Goal: Check status: Check status

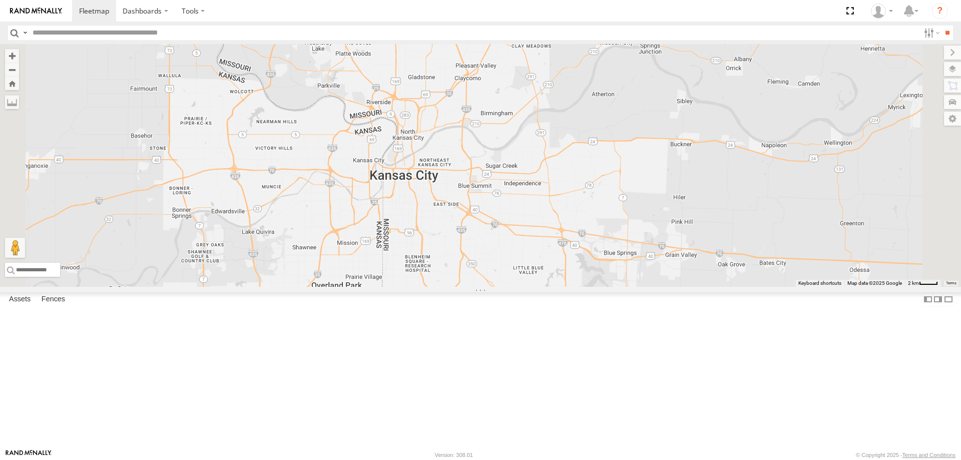
drag, startPoint x: 393, startPoint y: 336, endPoint x: 564, endPoint y: 196, distance: 221.5
click at [547, 210] on div "296" at bounding box center [480, 165] width 961 height 243
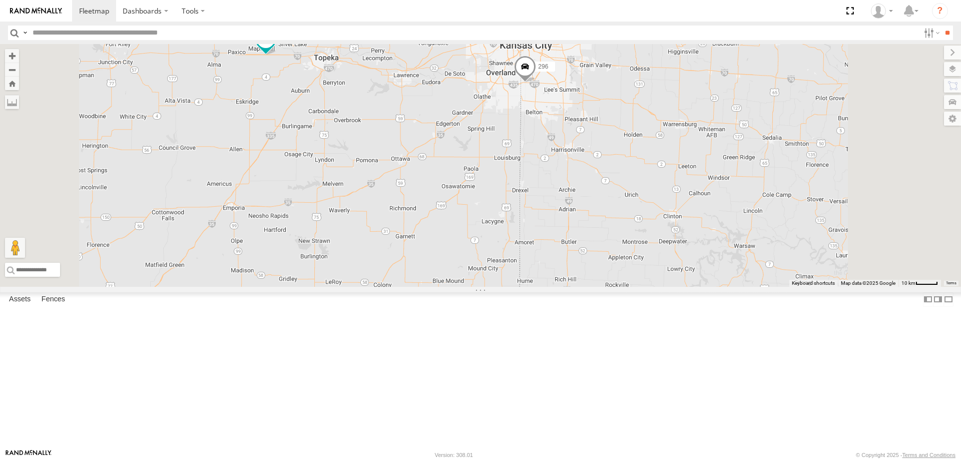
drag, startPoint x: 429, startPoint y: 293, endPoint x: 479, endPoint y: 223, distance: 85.7
click at [477, 226] on div "296 244 260" at bounding box center [480, 165] width 961 height 243
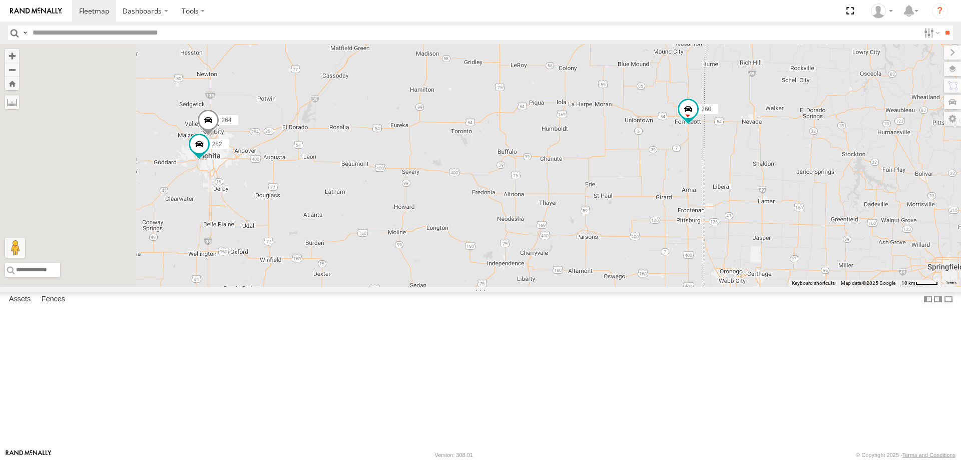
drag, startPoint x: 454, startPoint y: 259, endPoint x: 544, endPoint y: 175, distance: 123.9
click at [544, 175] on div "296 244 260 264 282" at bounding box center [480, 165] width 961 height 243
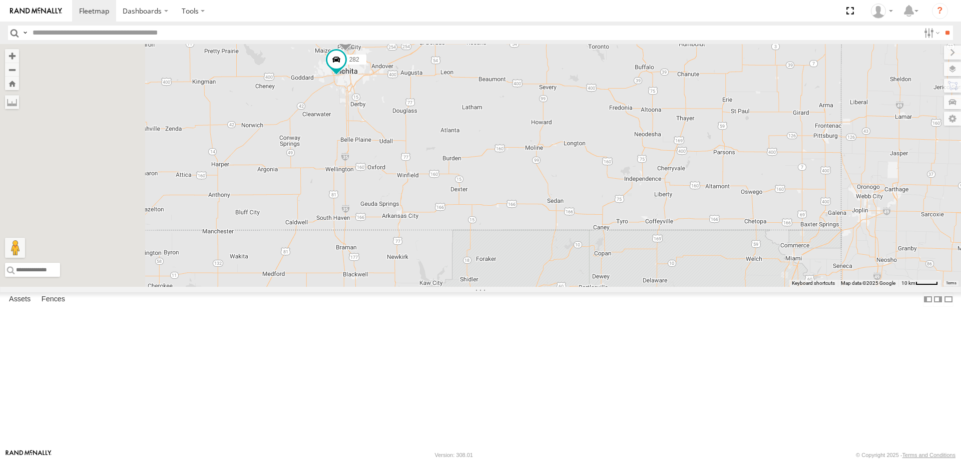
drag, startPoint x: 409, startPoint y: 224, endPoint x: 462, endPoint y: 252, distance: 60.0
click at [454, 253] on div "296 244 260 264 282" at bounding box center [480, 165] width 961 height 243
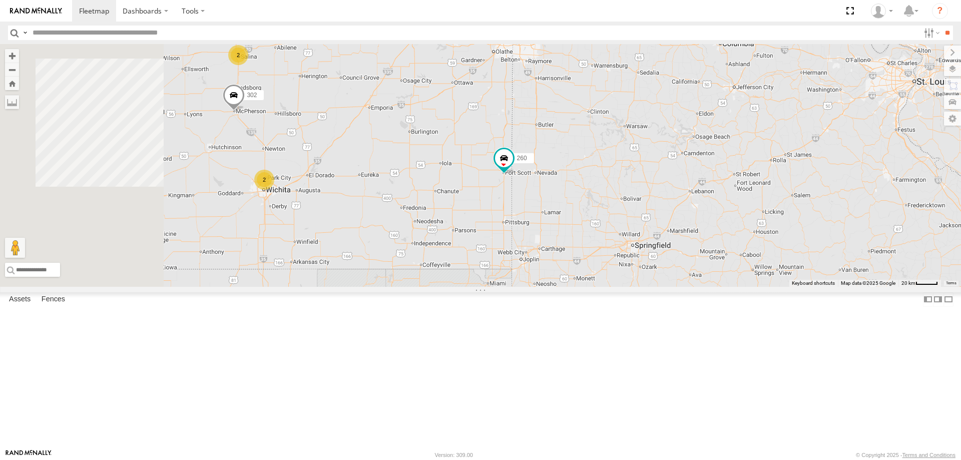
drag, startPoint x: 484, startPoint y: 332, endPoint x: 548, endPoint y: 310, distance: 68.2
click at [538, 287] on div "286 274 244 298 270 288 256 296 284 266 278 260 292 232 302 294 2 2" at bounding box center [480, 165] width 961 height 243
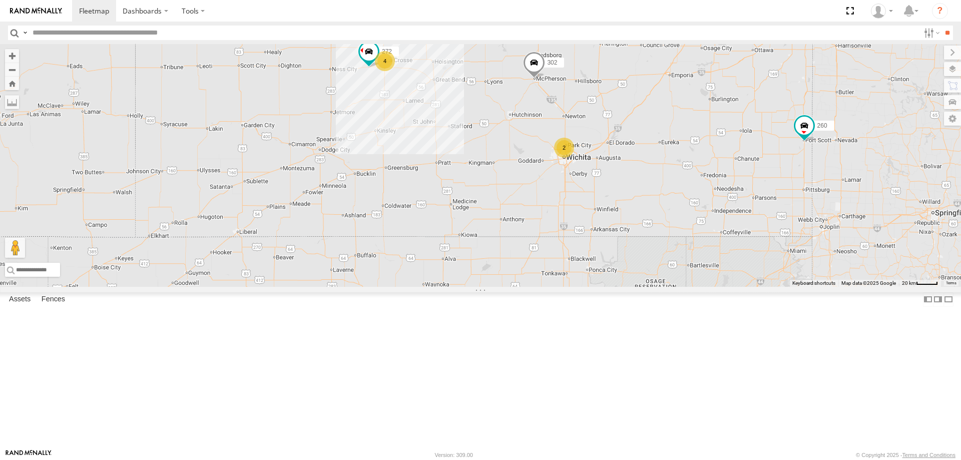
drag, startPoint x: 545, startPoint y: 264, endPoint x: 480, endPoint y: 368, distance: 122.3
click at [481, 287] on div "286 274 244 298 270 288 256 296 284 266 278 260 292 232 302 294 2 2 4 272" at bounding box center [480, 165] width 961 height 243
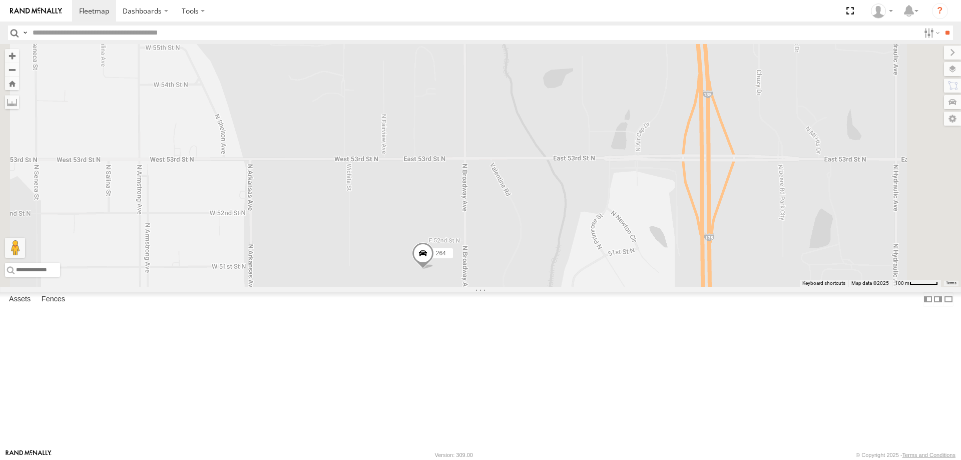
click at [434, 269] on span at bounding box center [423, 255] width 22 height 27
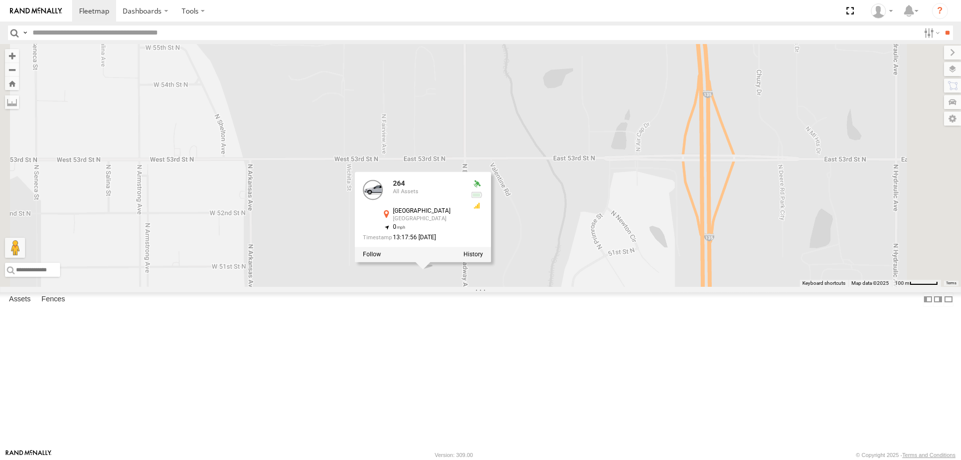
click at [461, 287] on div "286 274 244 298 270 288 256 296 284 266 278 260 292 232 302 294 272 264 282 [GE…" at bounding box center [480, 165] width 961 height 243
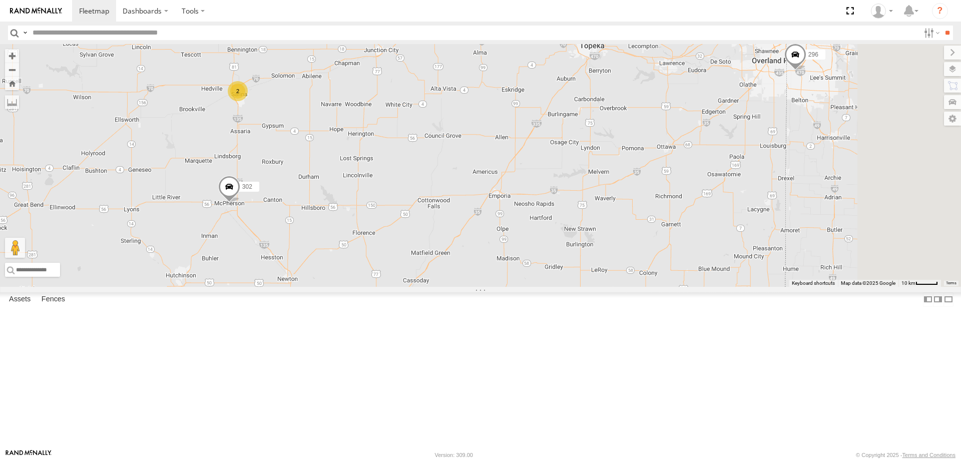
drag, startPoint x: 611, startPoint y: 177, endPoint x: 404, endPoint y: 288, distance: 234.6
click at [446, 273] on div "286 274 244 298 270 288 256 296 284 266 278 260 292 232 302 294 272 264 282 2" at bounding box center [480, 165] width 961 height 243
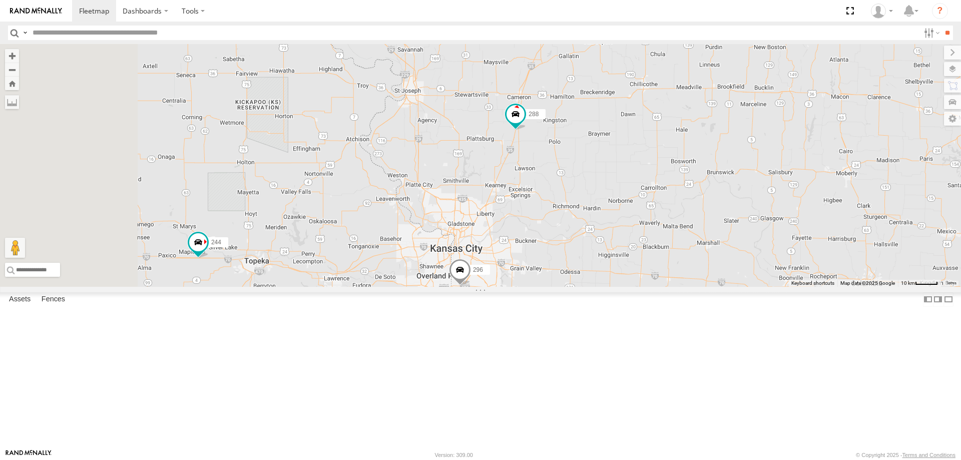
drag, startPoint x: 416, startPoint y: 306, endPoint x: 520, endPoint y: 286, distance: 106.1
click at [514, 287] on div "286 274 244 298 270 288 256 296 284 266 278 260 292 232 302 294 272 264 282" at bounding box center [480, 165] width 961 height 243
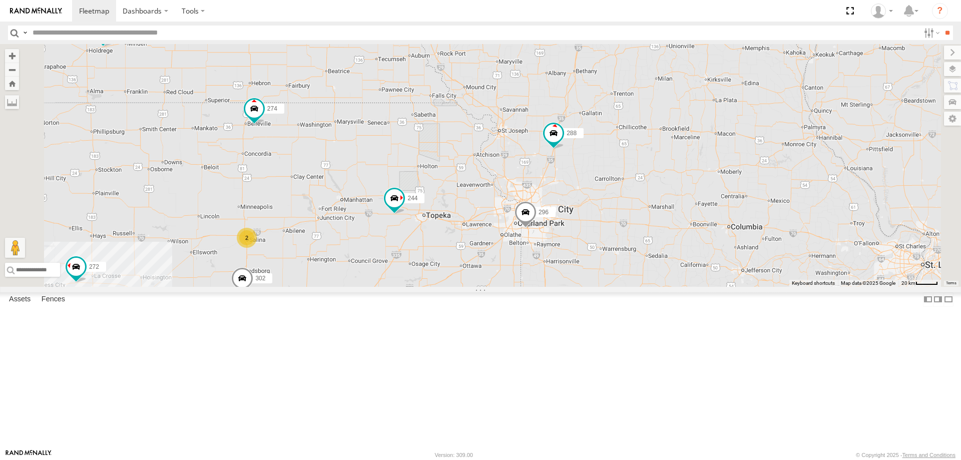
drag, startPoint x: 483, startPoint y: 277, endPoint x: 495, endPoint y: 318, distance: 42.1
click at [495, 287] on div "286 274 244 298 270 288 256 296 284 266 278 260 292 232 302 294 272 2 2" at bounding box center [480, 165] width 961 height 243
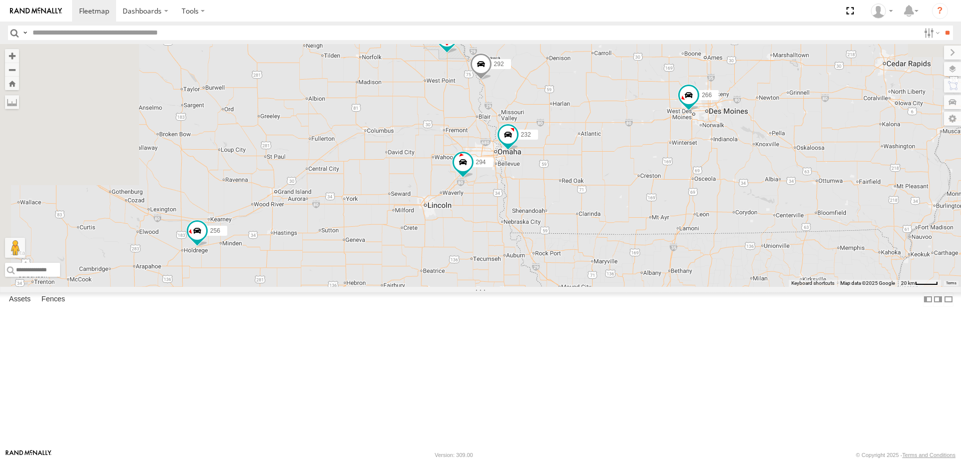
drag, startPoint x: 588, startPoint y: 83, endPoint x: 657, endPoint y: 179, distance: 118.0
click at [657, 177] on div "286 274 244 298 270 288 256 296 284 266 278 260 262 292 232 302 294 272 2 2" at bounding box center [480, 165] width 961 height 243
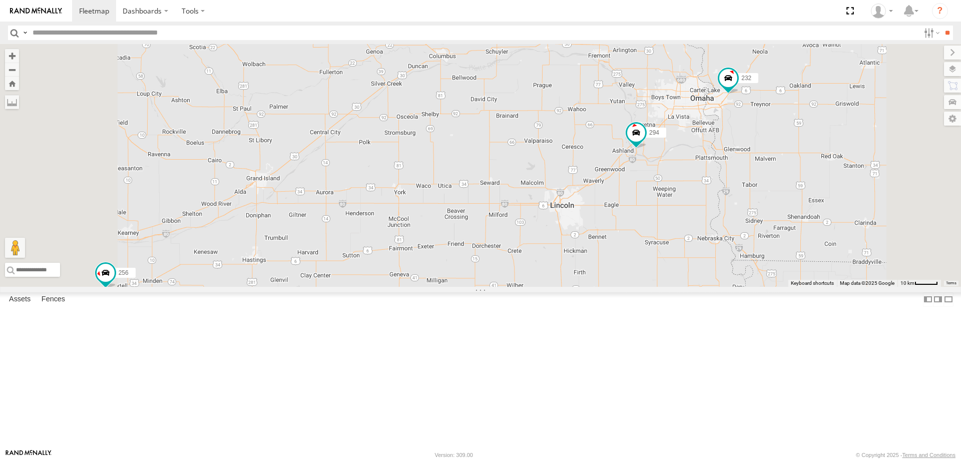
drag, startPoint x: 490, startPoint y: 265, endPoint x: 517, endPoint y: 212, distance: 59.8
click at [516, 215] on div "286 274 244 298 270 288 256 296 284 266 278 260 262 292 232 302 294 272" at bounding box center [480, 165] width 961 height 243
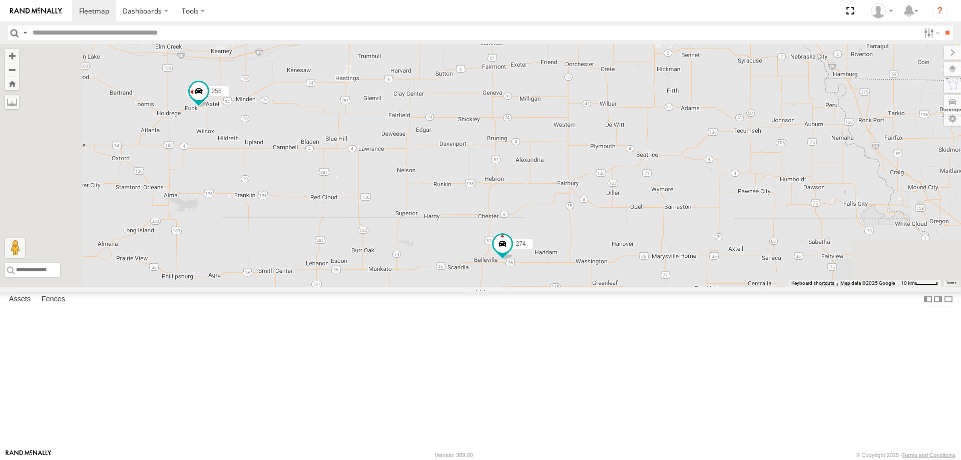
drag, startPoint x: 508, startPoint y: 309, endPoint x: 505, endPoint y: 149, distance: 159.7
click at [507, 161] on div "286 274 244 298 270 288 256 296 284 266 278 260 262 292 232 302 294 272" at bounding box center [480, 165] width 961 height 243
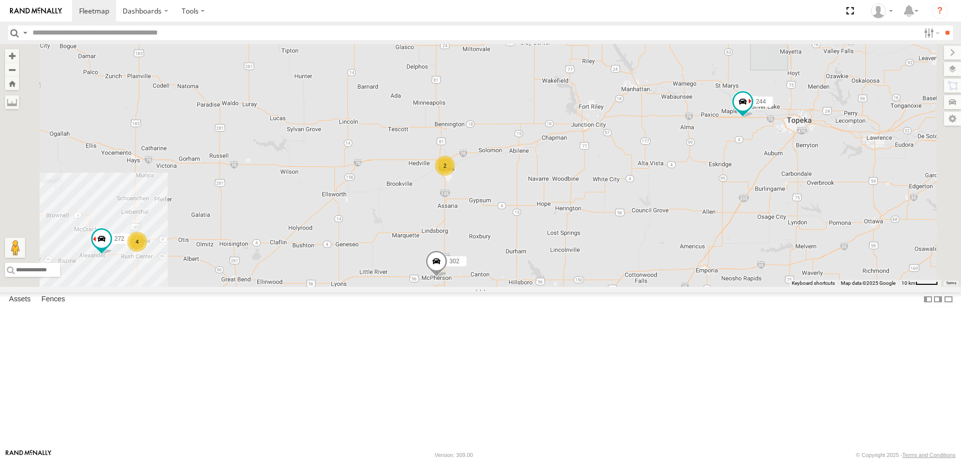
drag, startPoint x: 843, startPoint y: 195, endPoint x: 729, endPoint y: 239, distance: 122.5
click at [729, 239] on div "286 274 244 298 270 288 256 296 284 266 278 260 262 292 232 302 294 272 2 4" at bounding box center [480, 165] width 961 height 243
